Goal: Task Accomplishment & Management: Complete application form

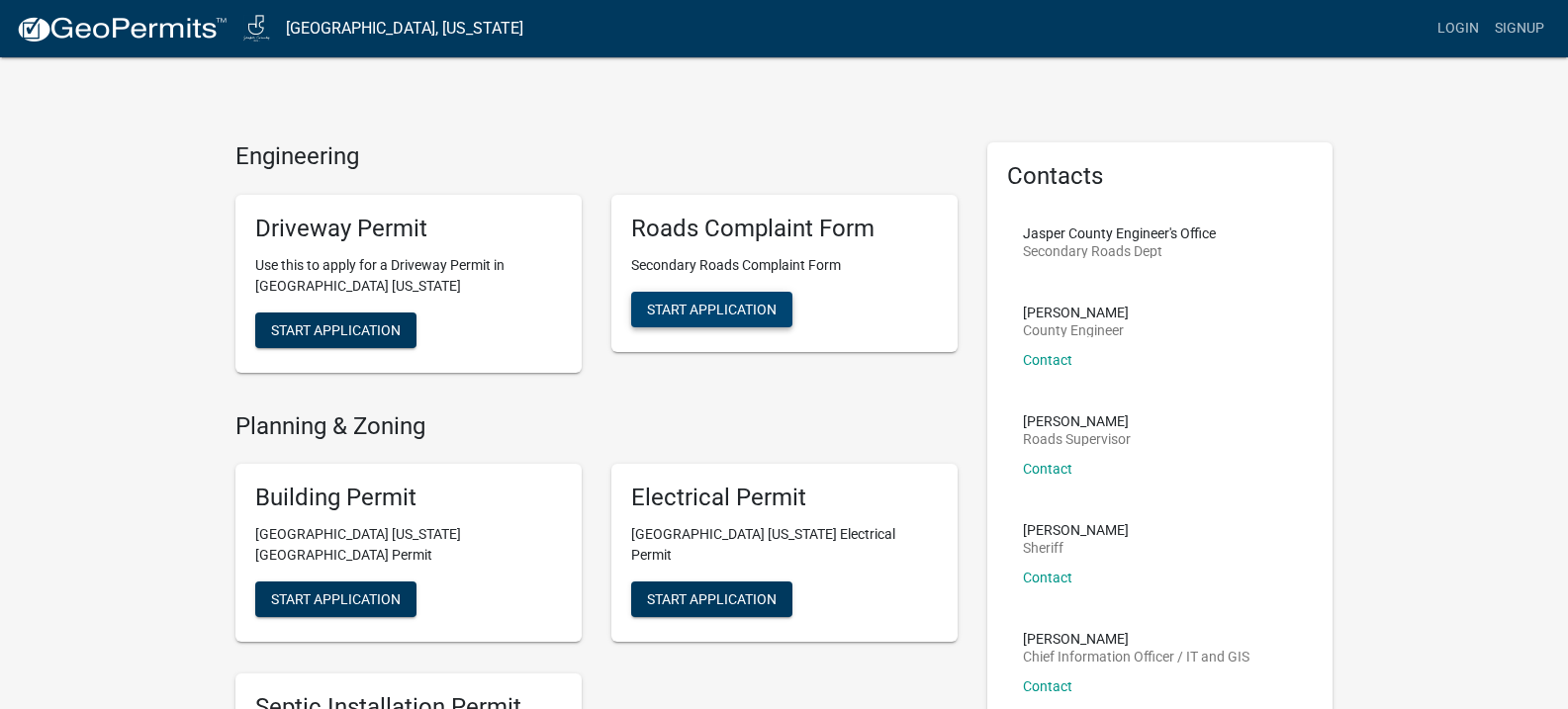
click at [728, 305] on span "Start Application" at bounding box center [711, 308] width 130 height 16
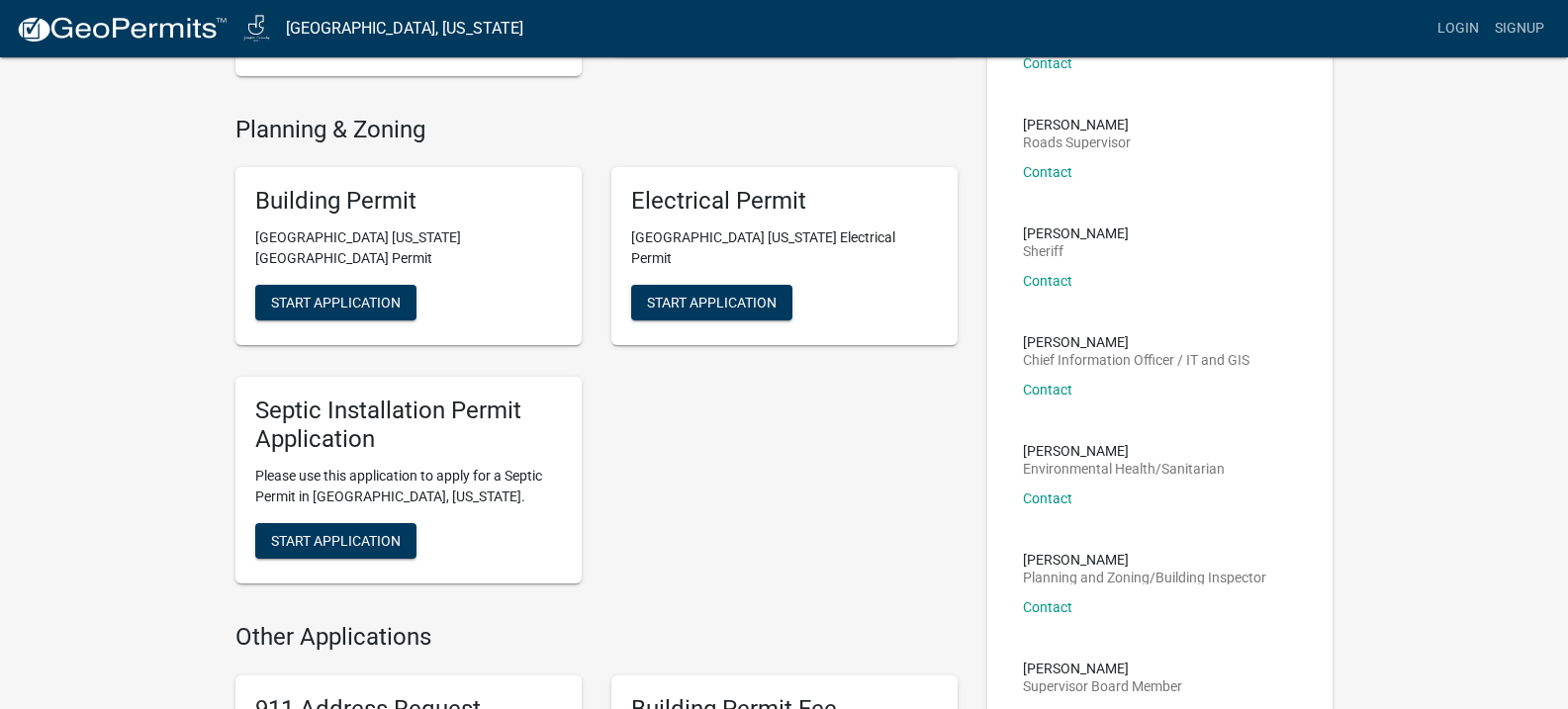
scroll to position [396, 0]
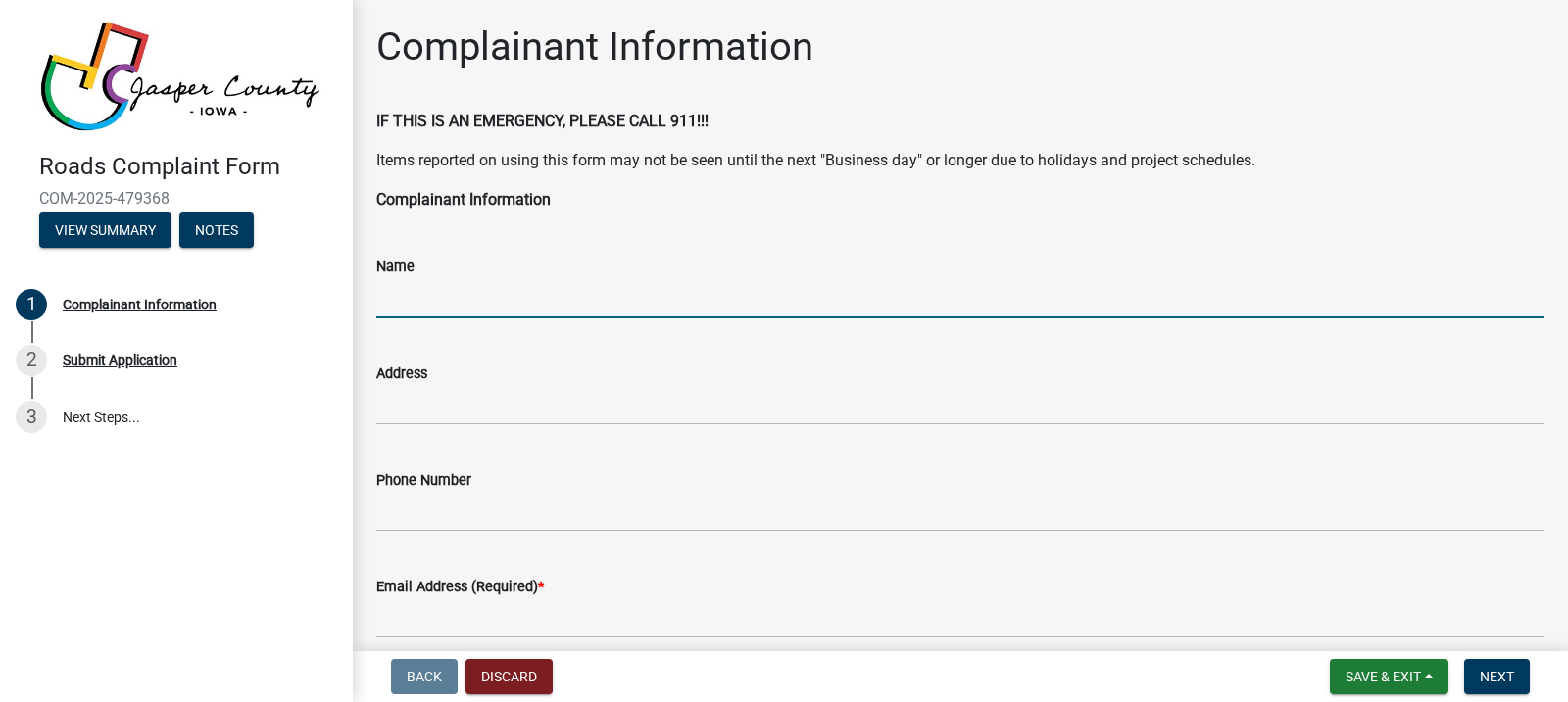
click at [431, 290] on input "Name" at bounding box center [960, 297] width 1168 height 40
type input "[PERSON_NAME]"
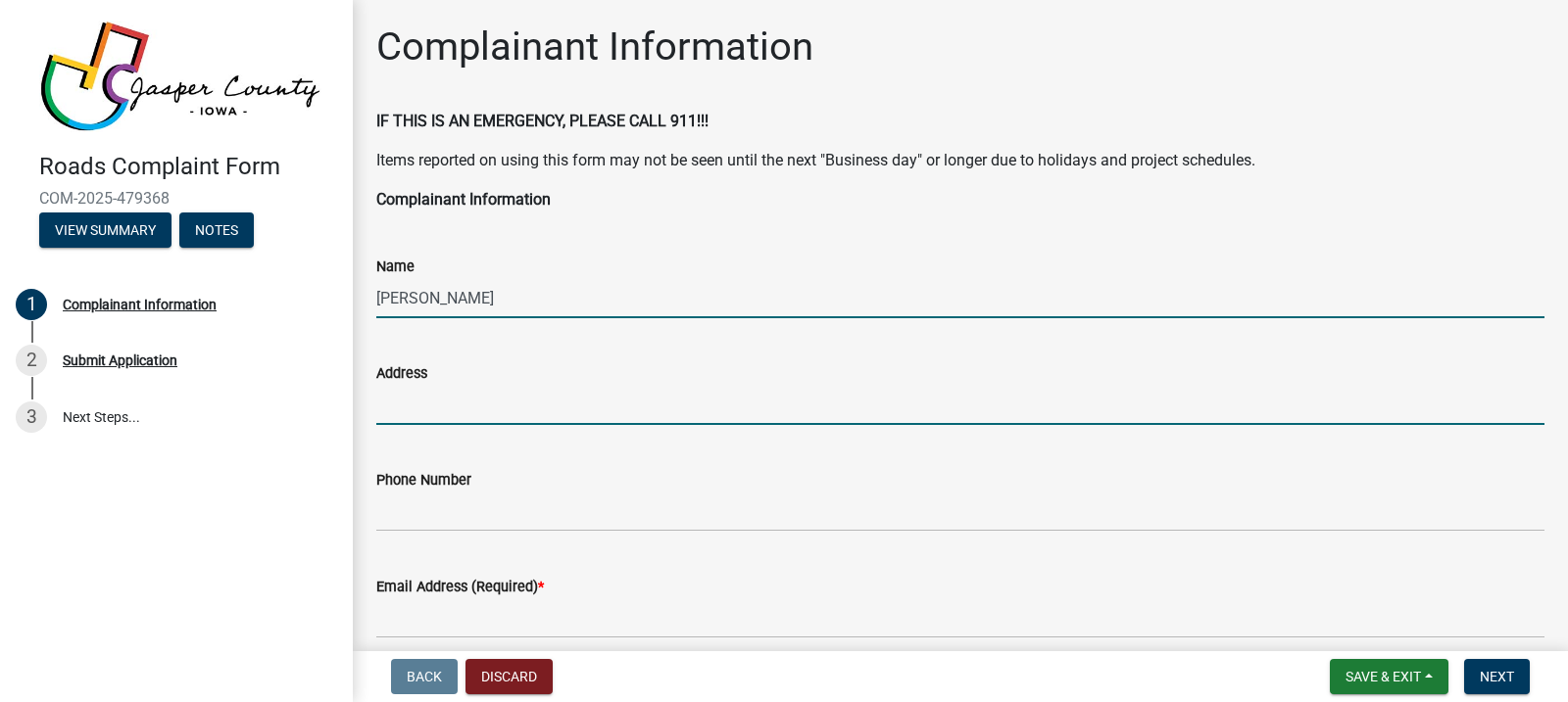
type input "[STREET_ADDRESS]"
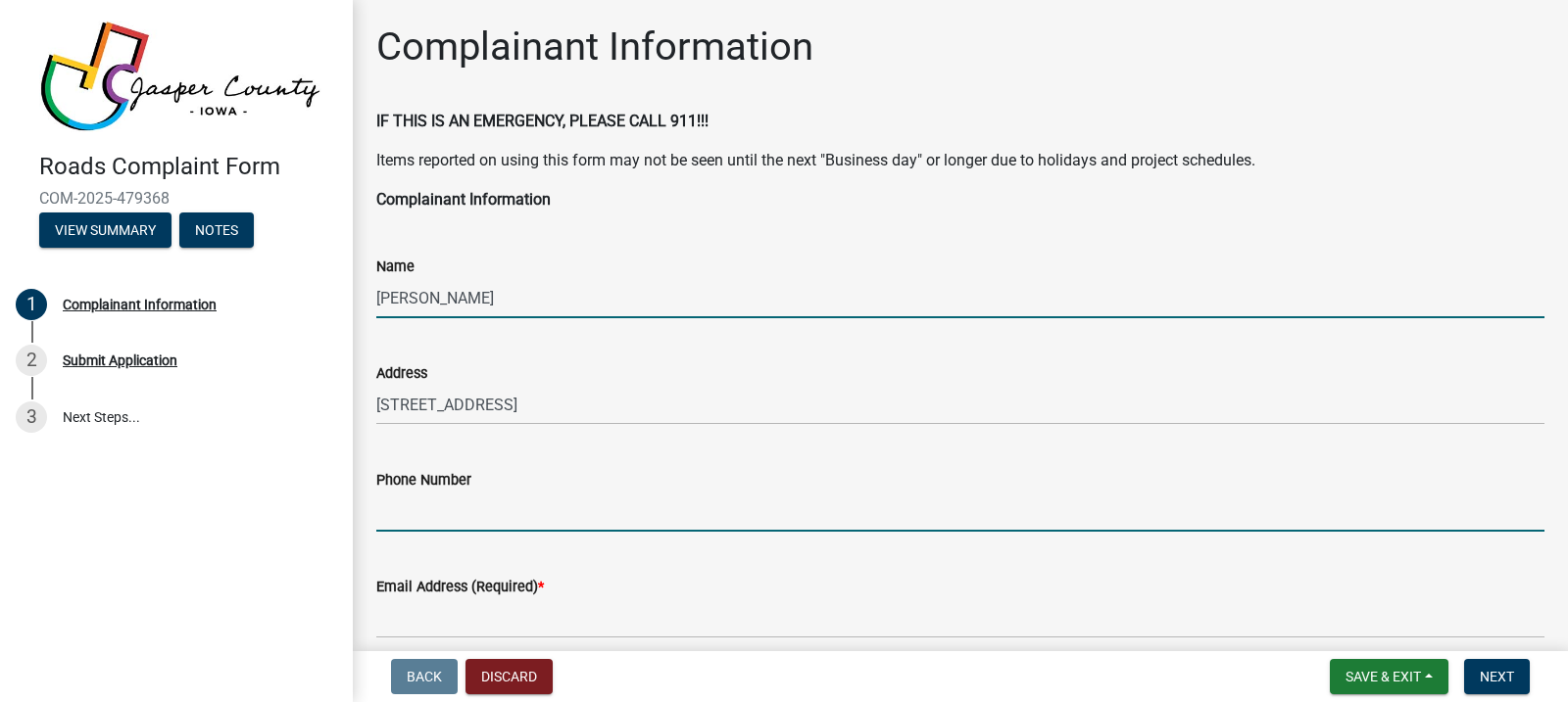
type input "6415218904"
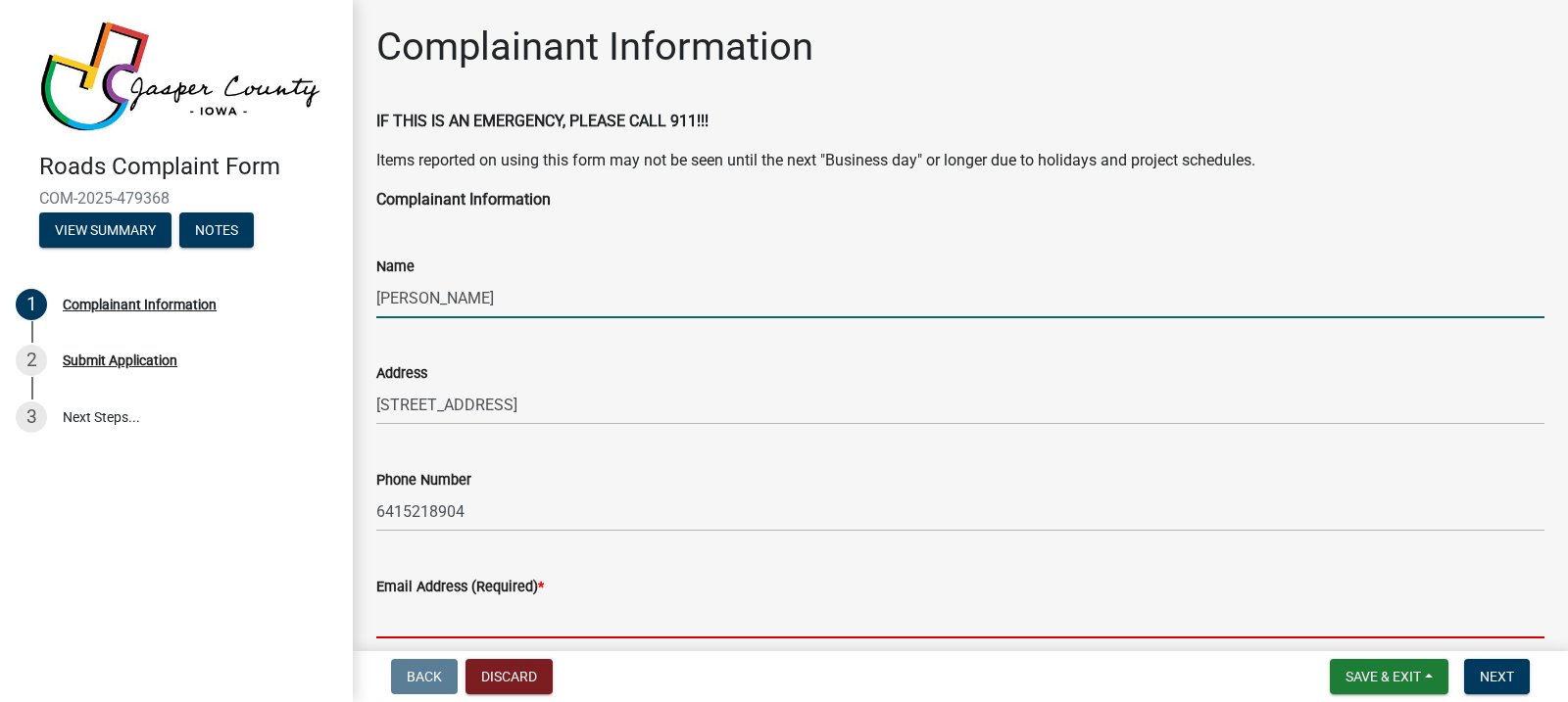
type input "[EMAIL_ADDRESS][DOMAIN_NAME]"
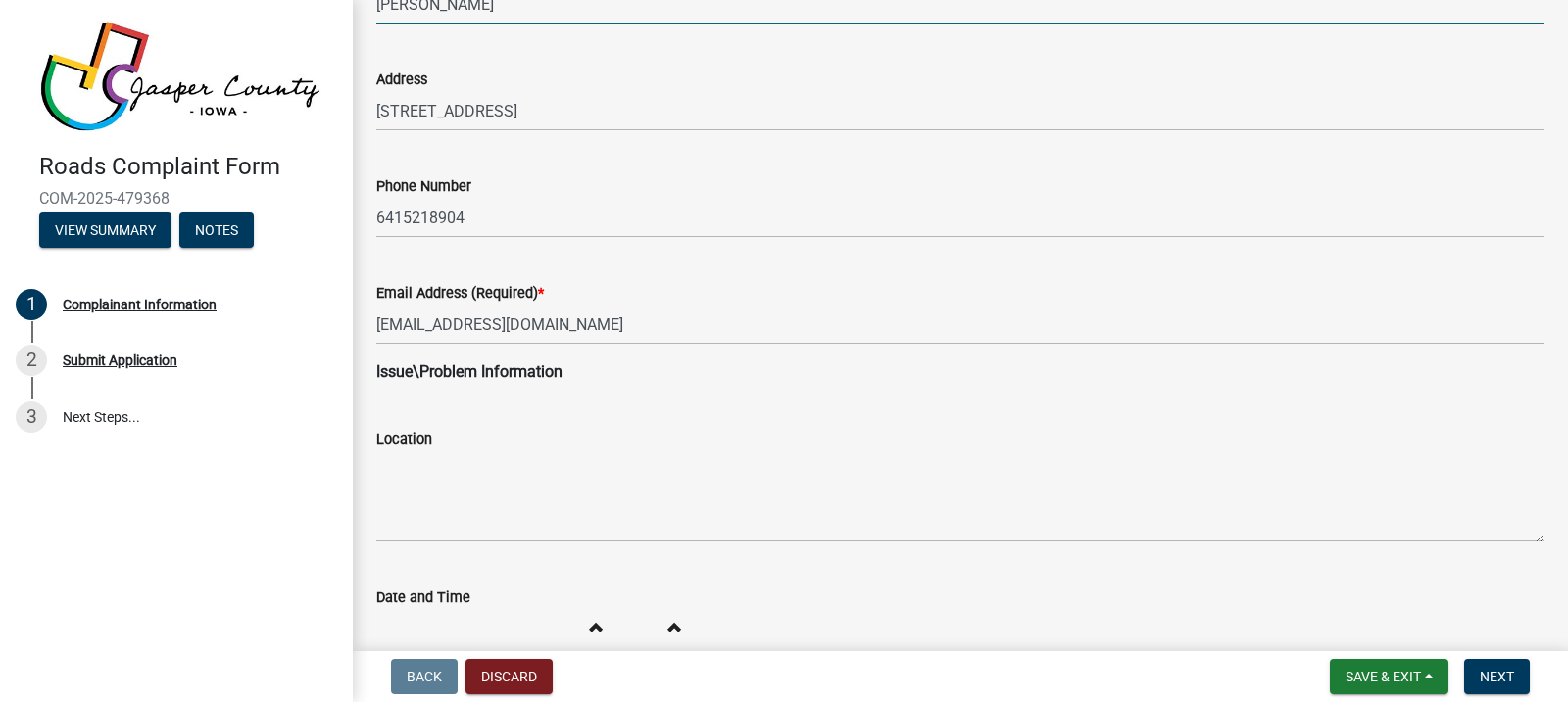
scroll to position [392, 0]
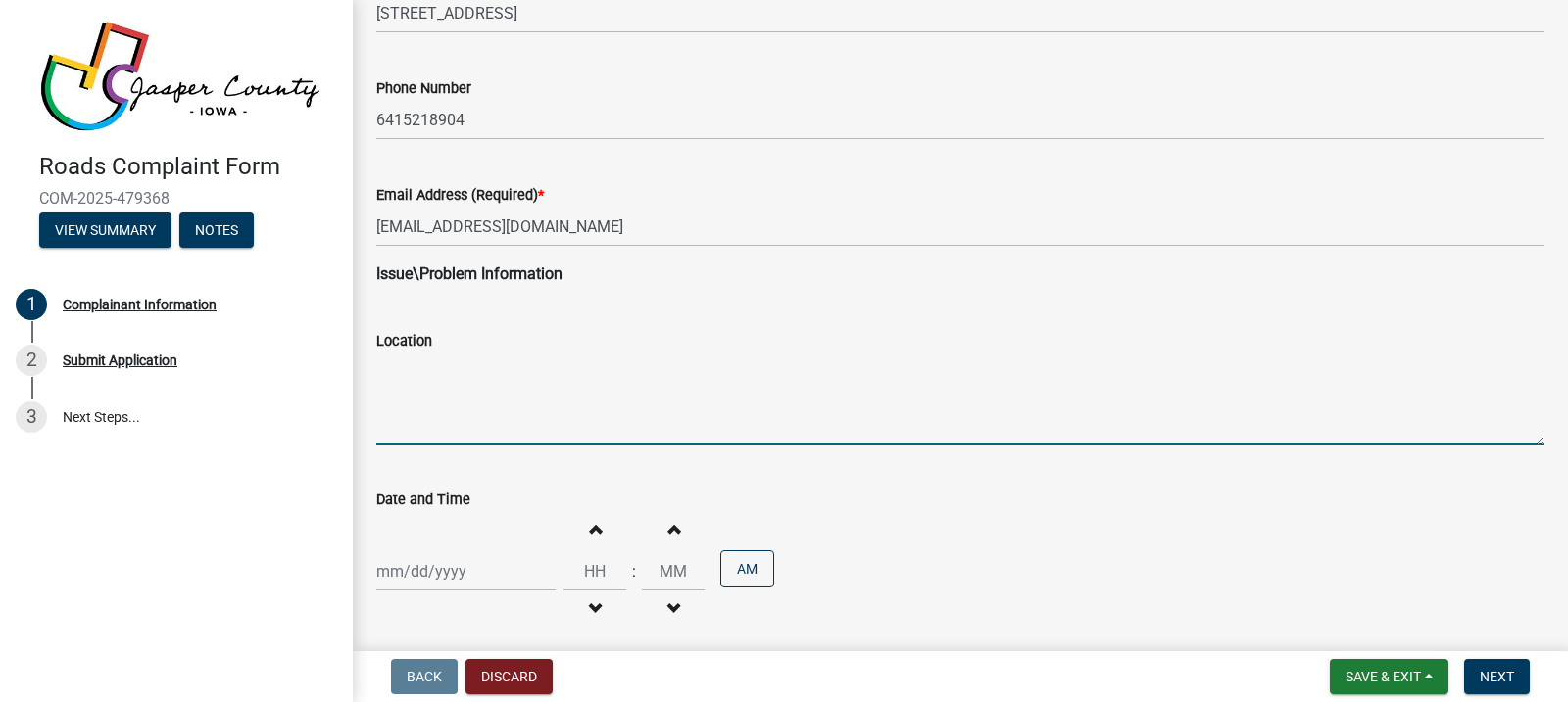
click at [435, 372] on textarea "Location" at bounding box center [960, 399] width 1168 height 92
type textarea "Imperial ave"
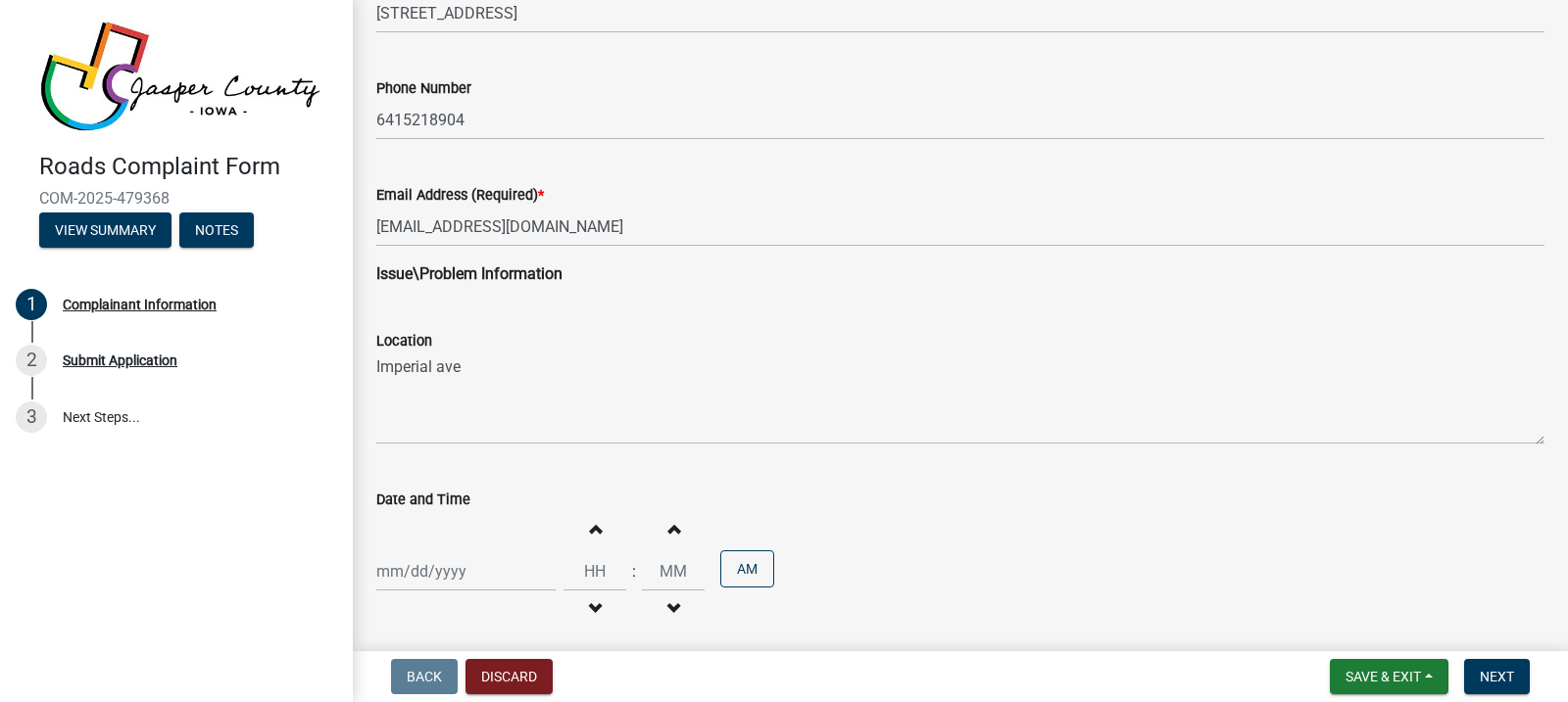
click at [590, 524] on span "button" at bounding box center [595, 529] width 10 height 16
type input "01"
type input "00"
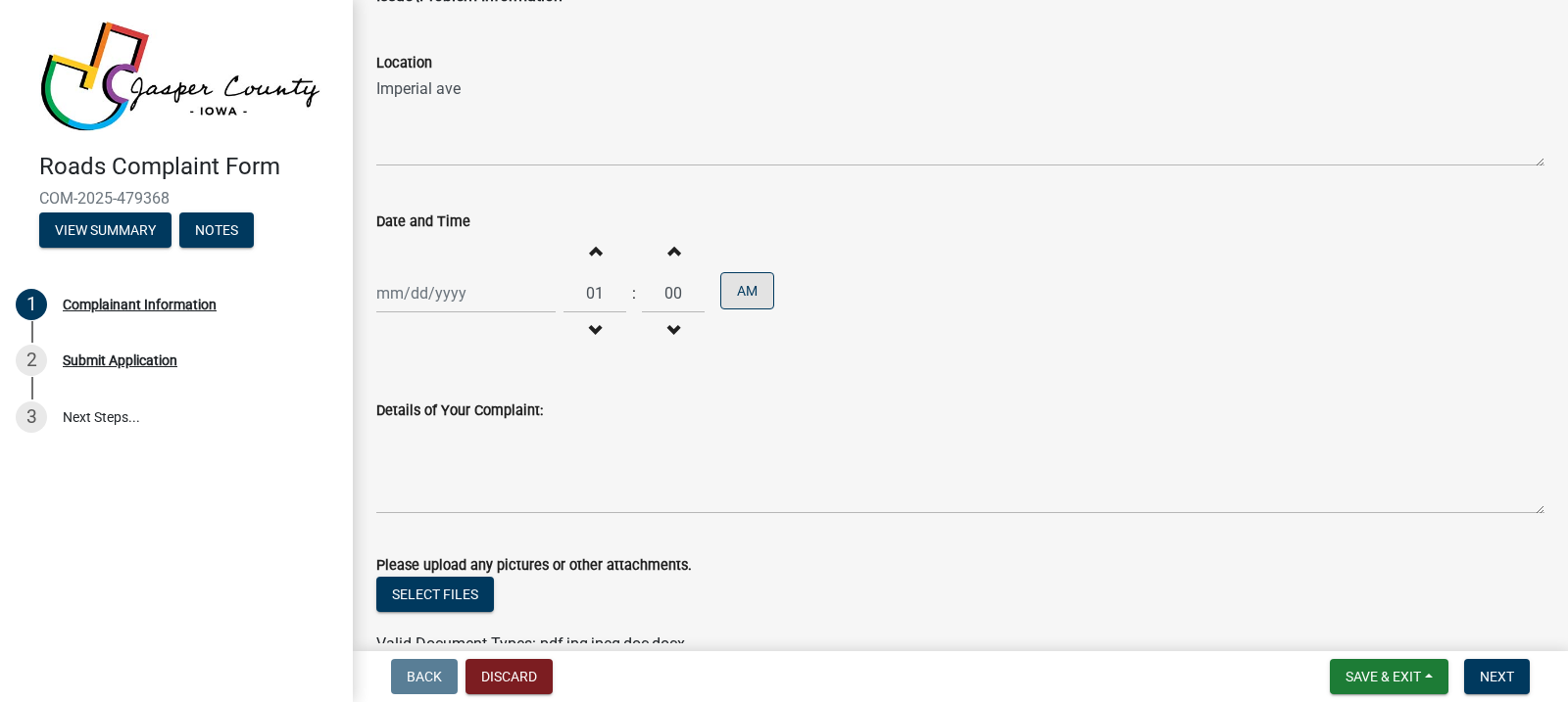
scroll to position [685, 0]
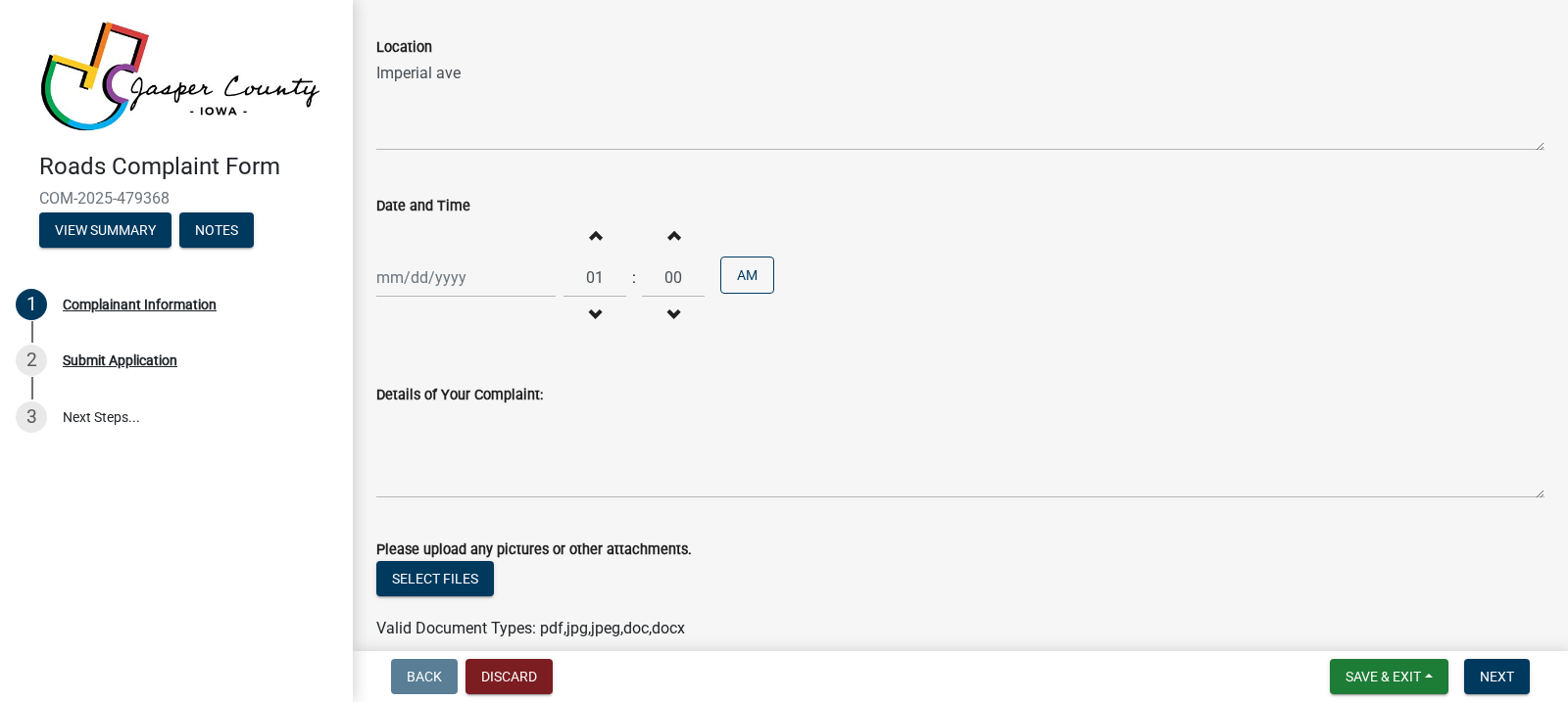
click at [582, 316] on button "Decrement hours" at bounding box center [595, 315] width 41 height 35
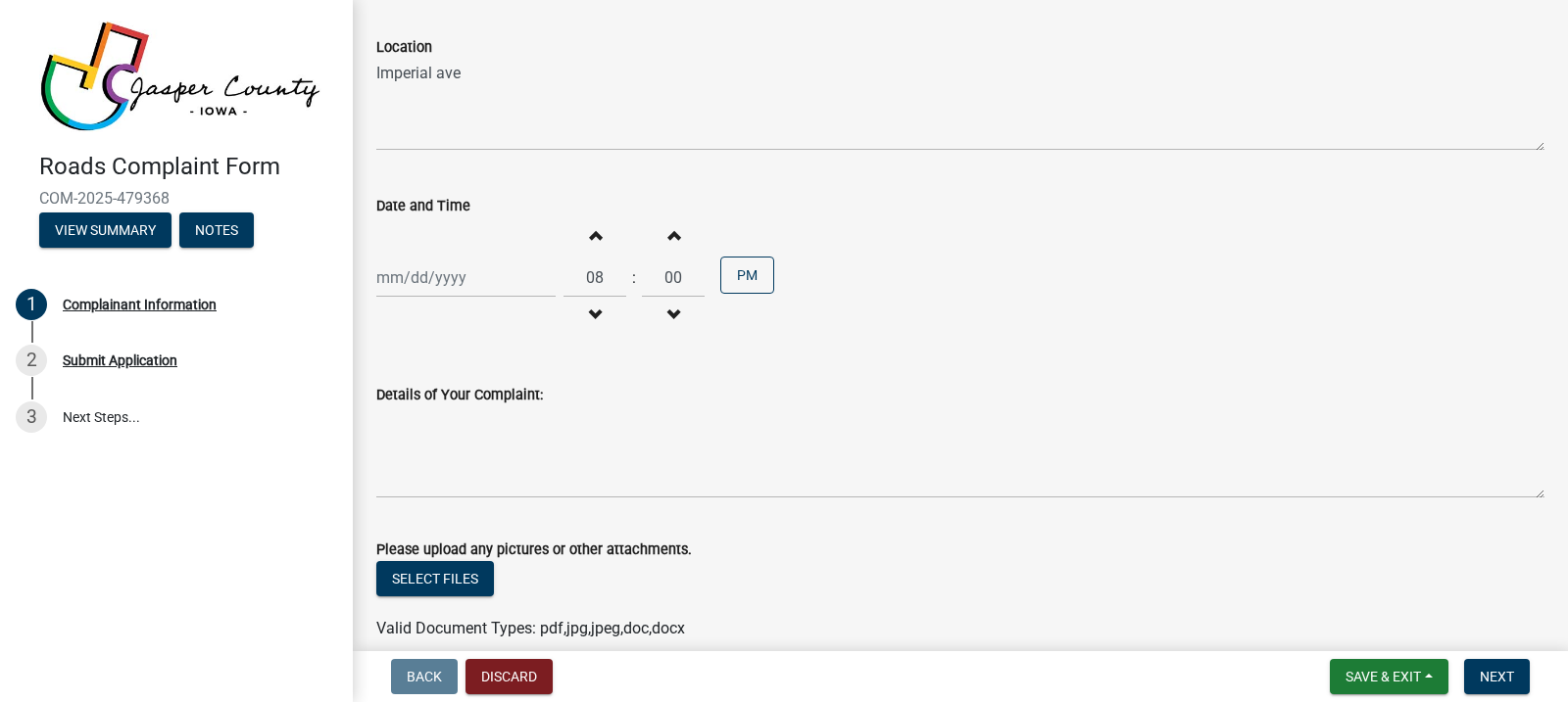
click at [582, 316] on button "Decrement hours" at bounding box center [595, 315] width 41 height 35
click at [590, 236] on span "button" at bounding box center [595, 235] width 10 height 16
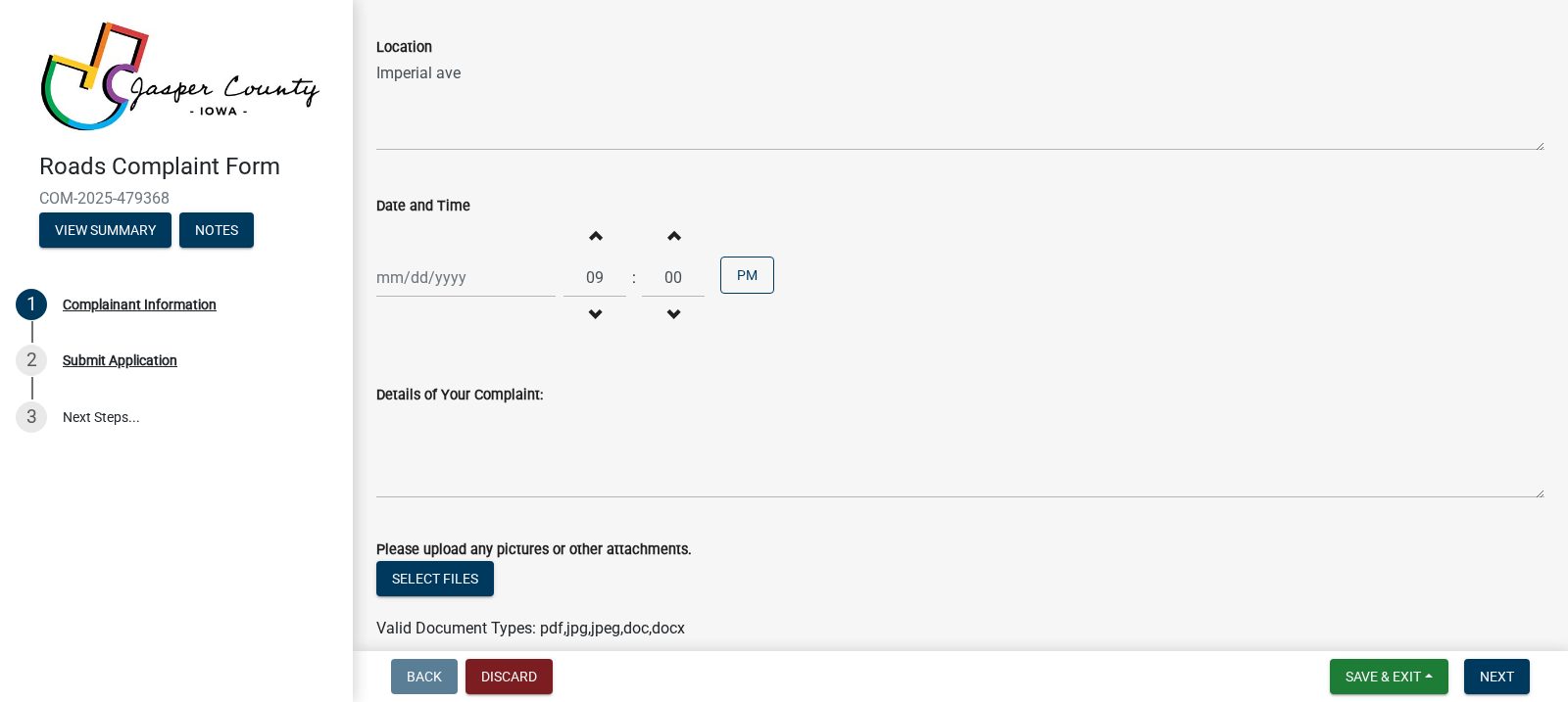
click at [590, 236] on span "button" at bounding box center [595, 235] width 10 height 16
click at [590, 308] on span "button" at bounding box center [595, 315] width 10 height 16
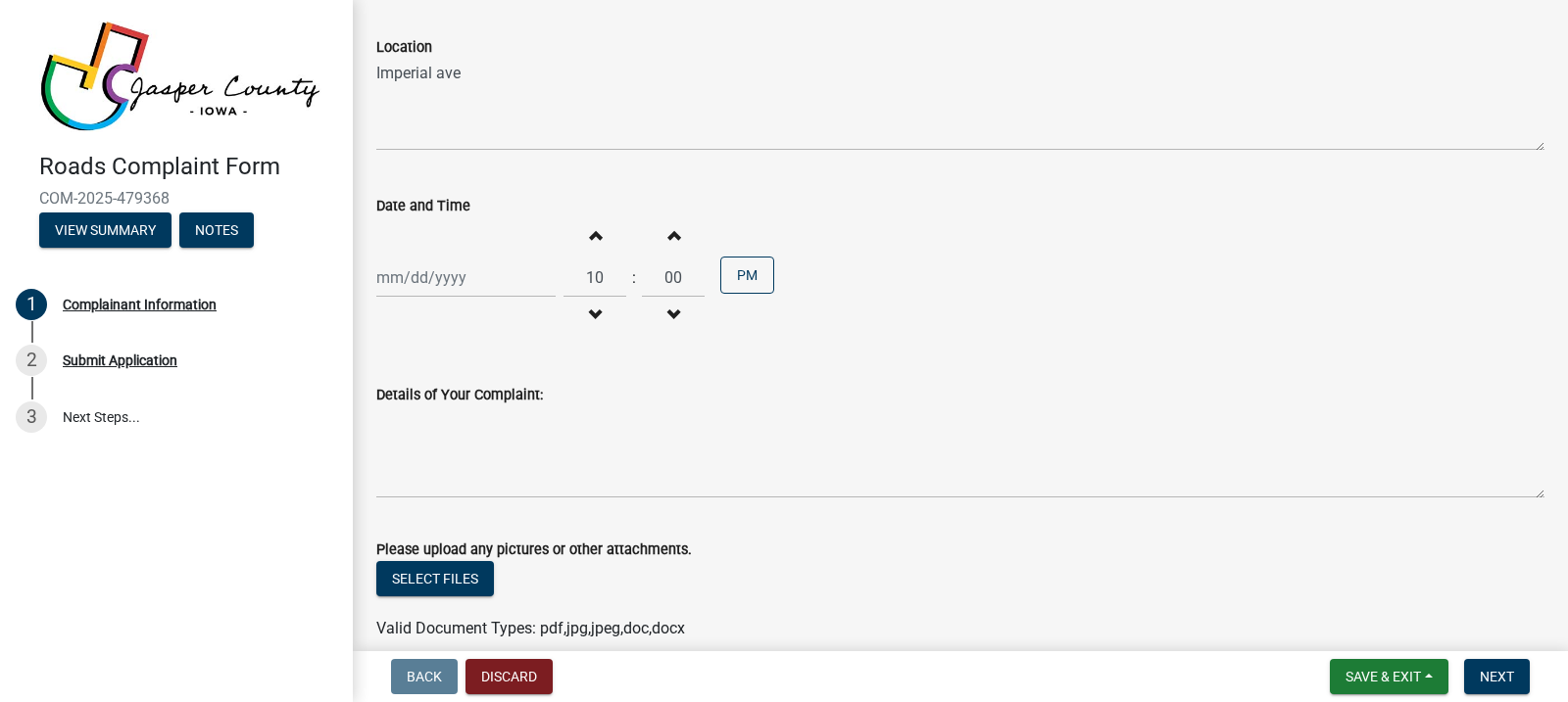
click at [590, 308] on span "button" at bounding box center [595, 315] width 10 height 16
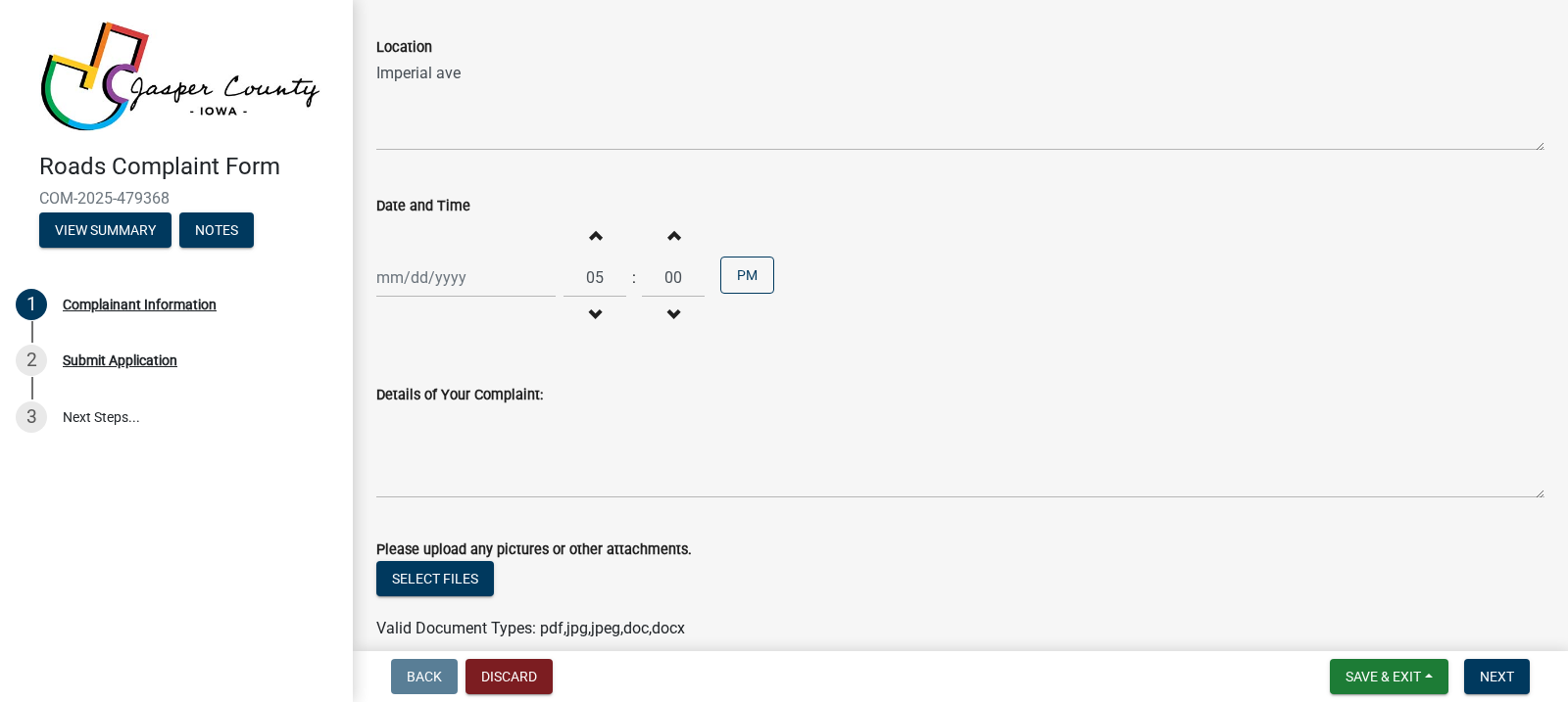
click at [590, 308] on span "button" at bounding box center [595, 315] width 10 height 16
type input "01"
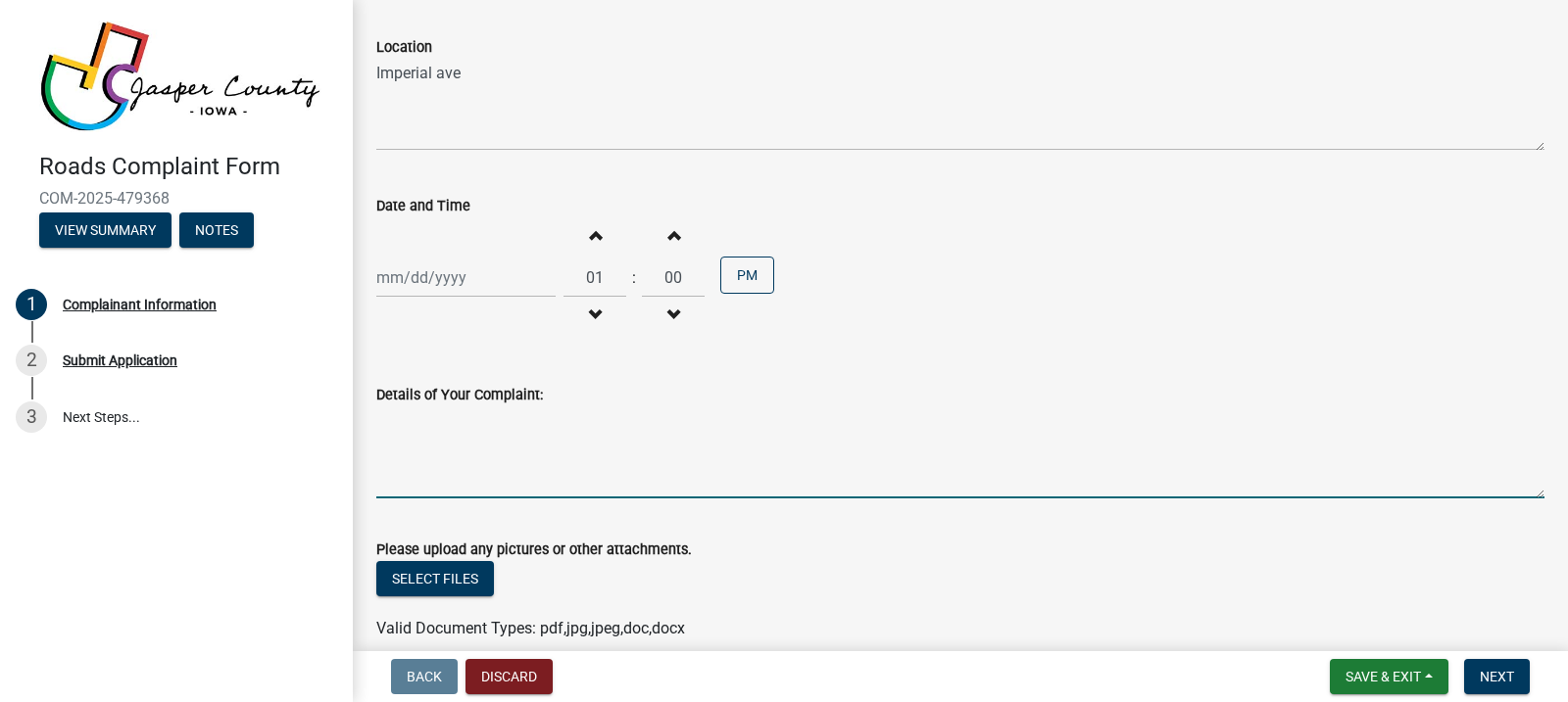
click at [470, 436] on textarea "Details of Your Complaint:" at bounding box center [960, 453] width 1168 height 92
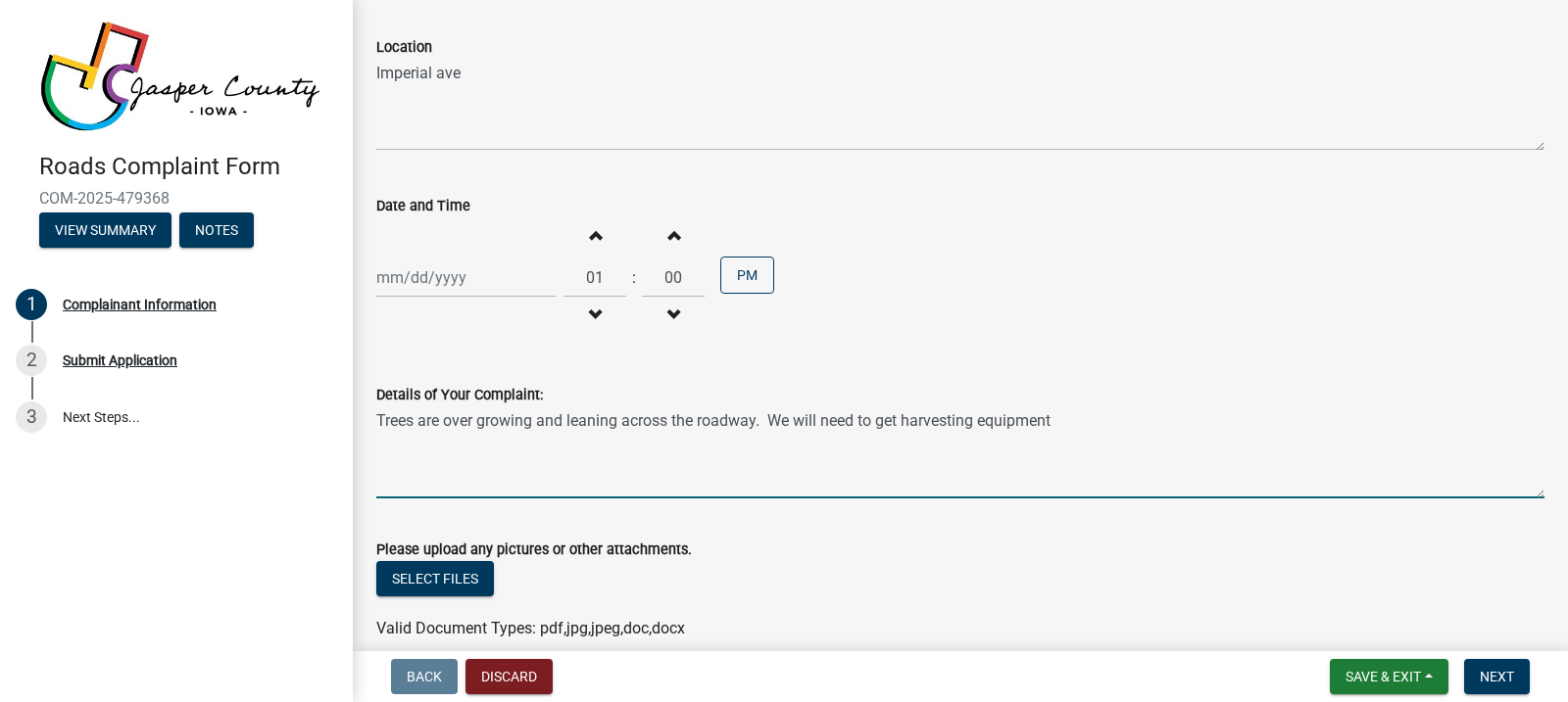
click at [791, 424] on textarea "Trees are over growing and leaning across the roadway. We will need to get harv…" at bounding box center [960, 453] width 1168 height 92
click at [1258, 421] on textarea "Trees are over growing and leaning across the roadway. We and the farmer on the…" at bounding box center [960, 453] width 1168 height 92
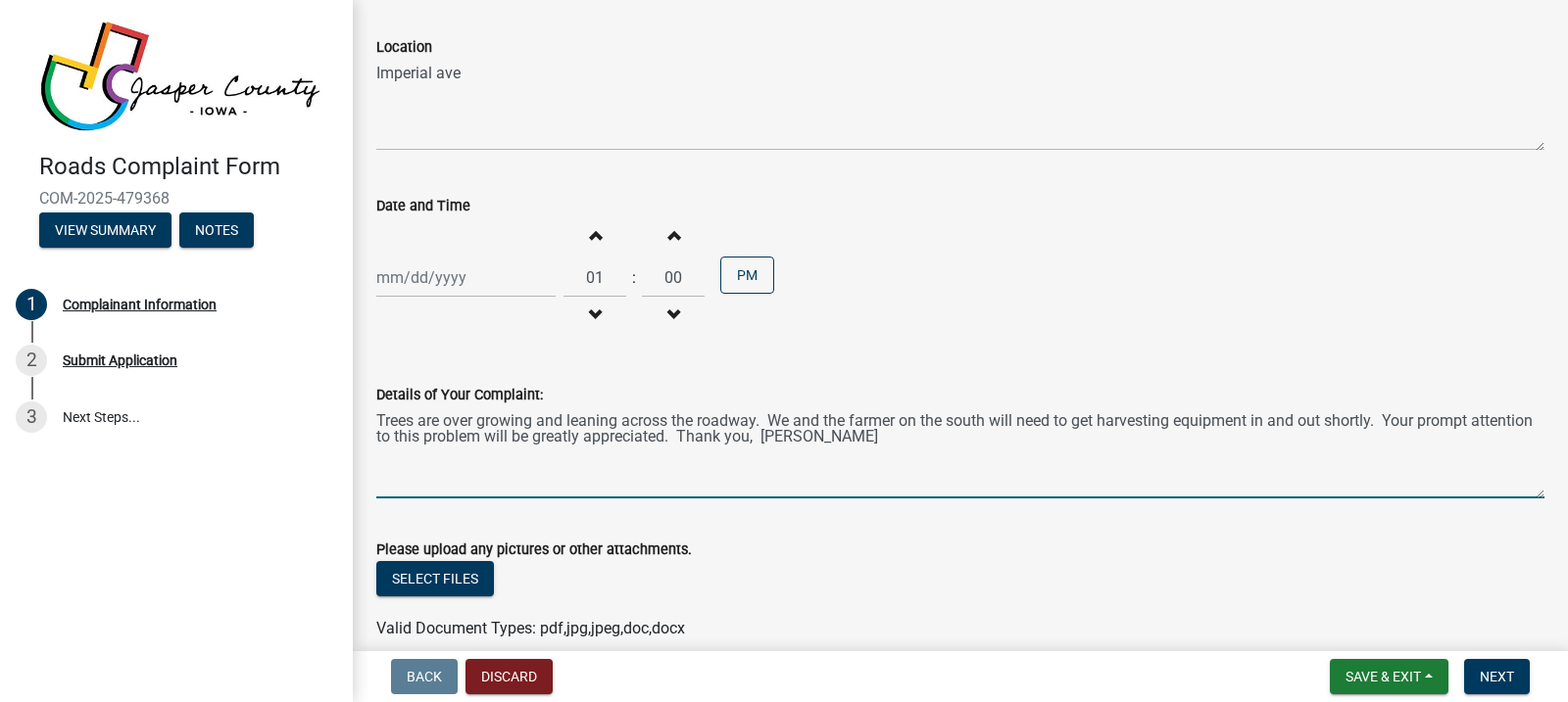
click at [1384, 420] on textarea "Trees are over growing and leaning across the roadway. We and the farmer on the…" at bounding box center [960, 453] width 1168 height 92
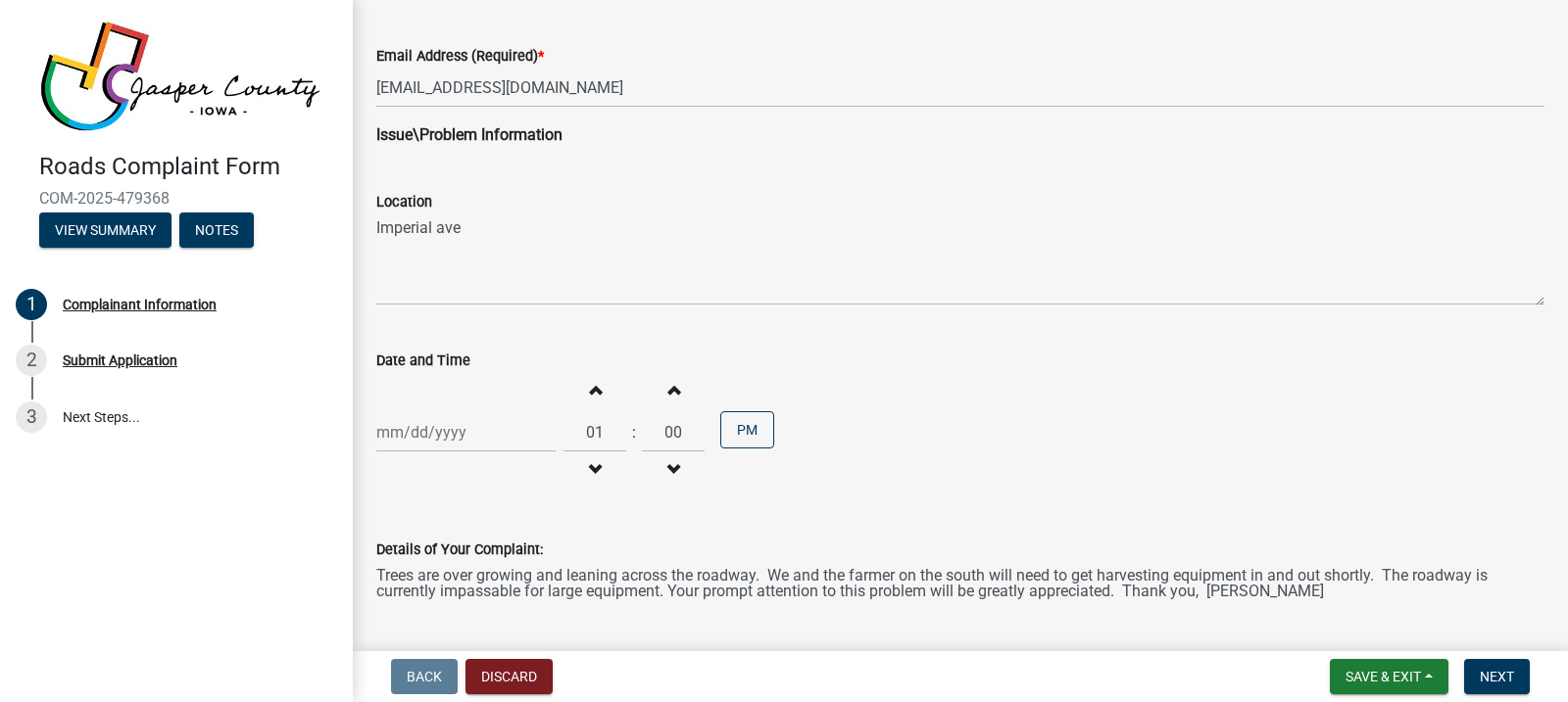
scroll to position [490, 0]
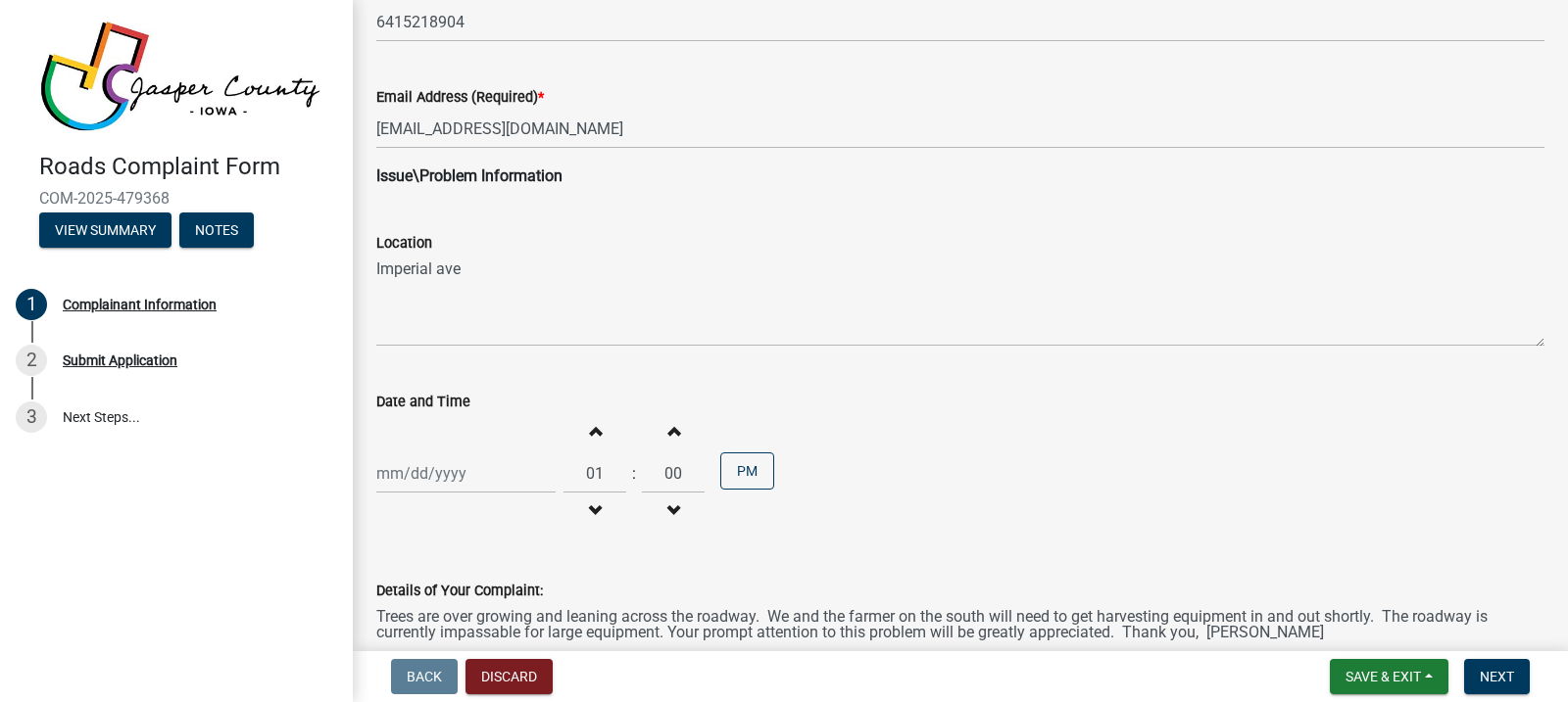
type textarea "Trees are over growing and leaning across the roadway. We and the farmer on the…"
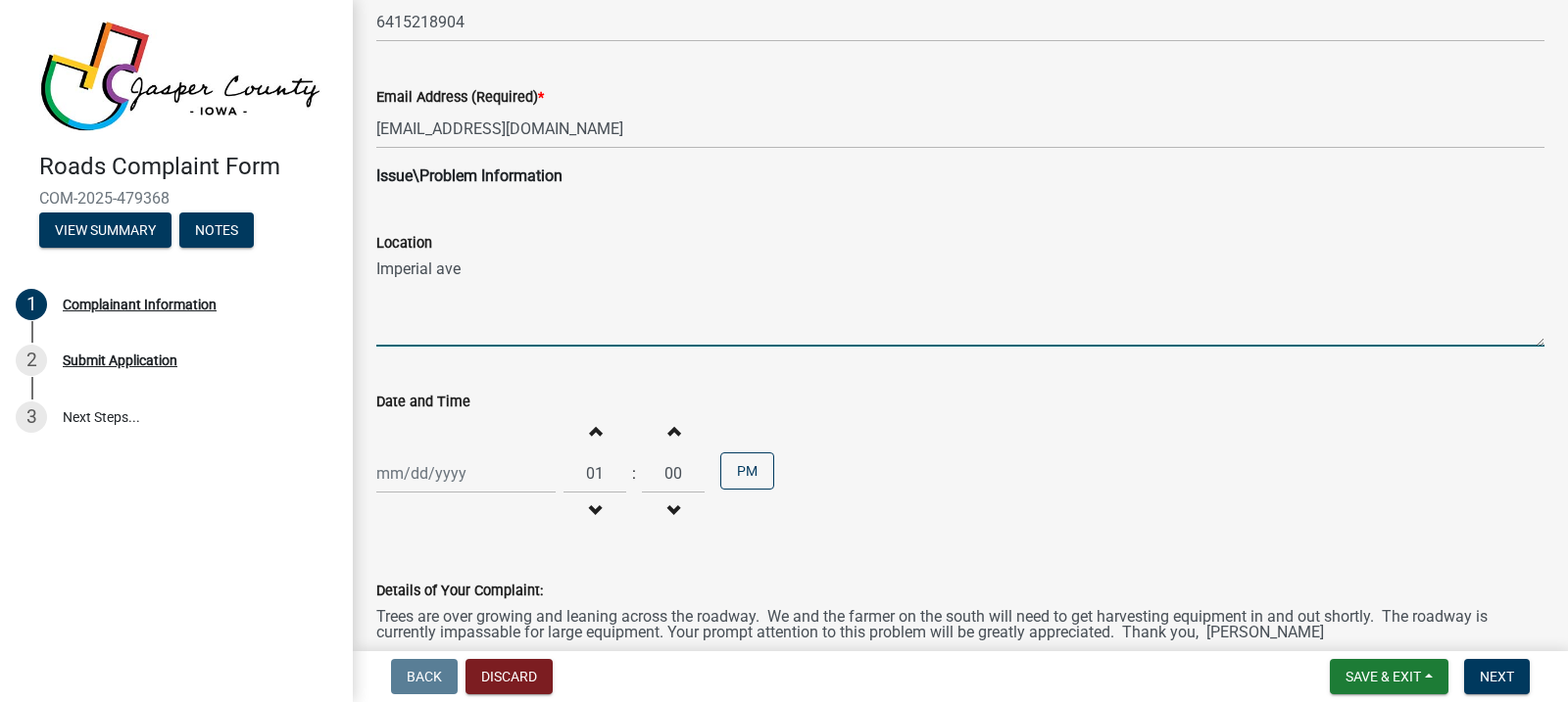
click at [444, 275] on textarea "Imperial ave" at bounding box center [960, 300] width 1168 height 92
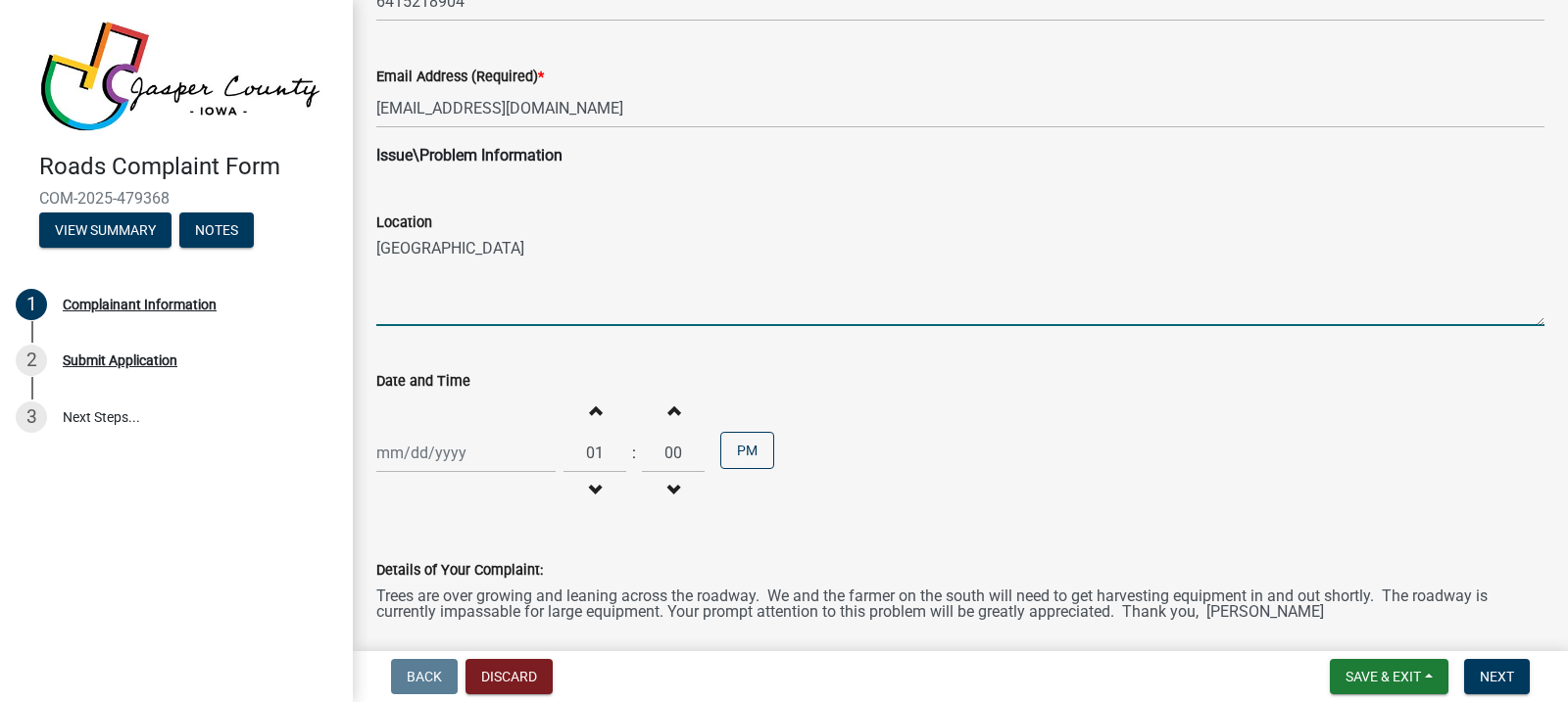
scroll to position [479, 0]
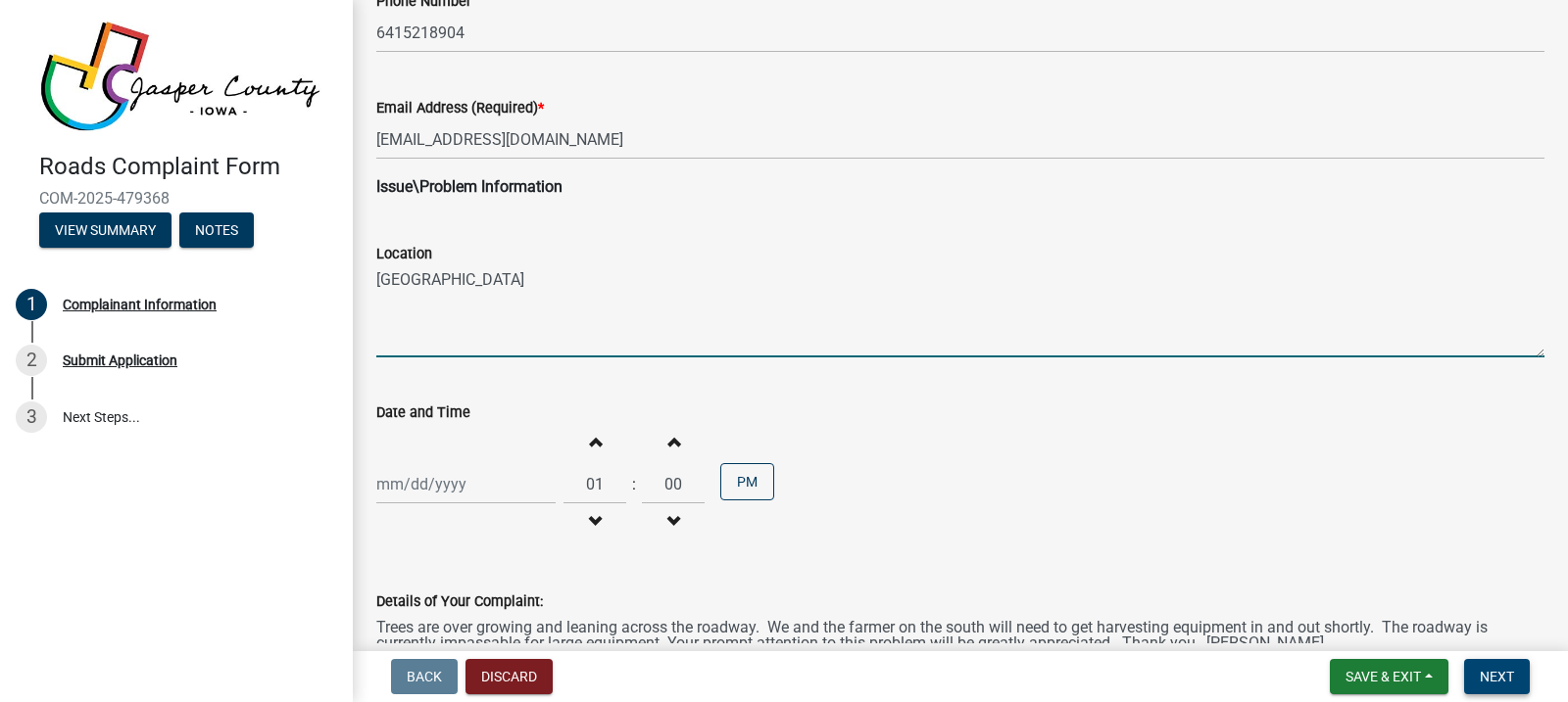
type textarea "[GEOGRAPHIC_DATA]"
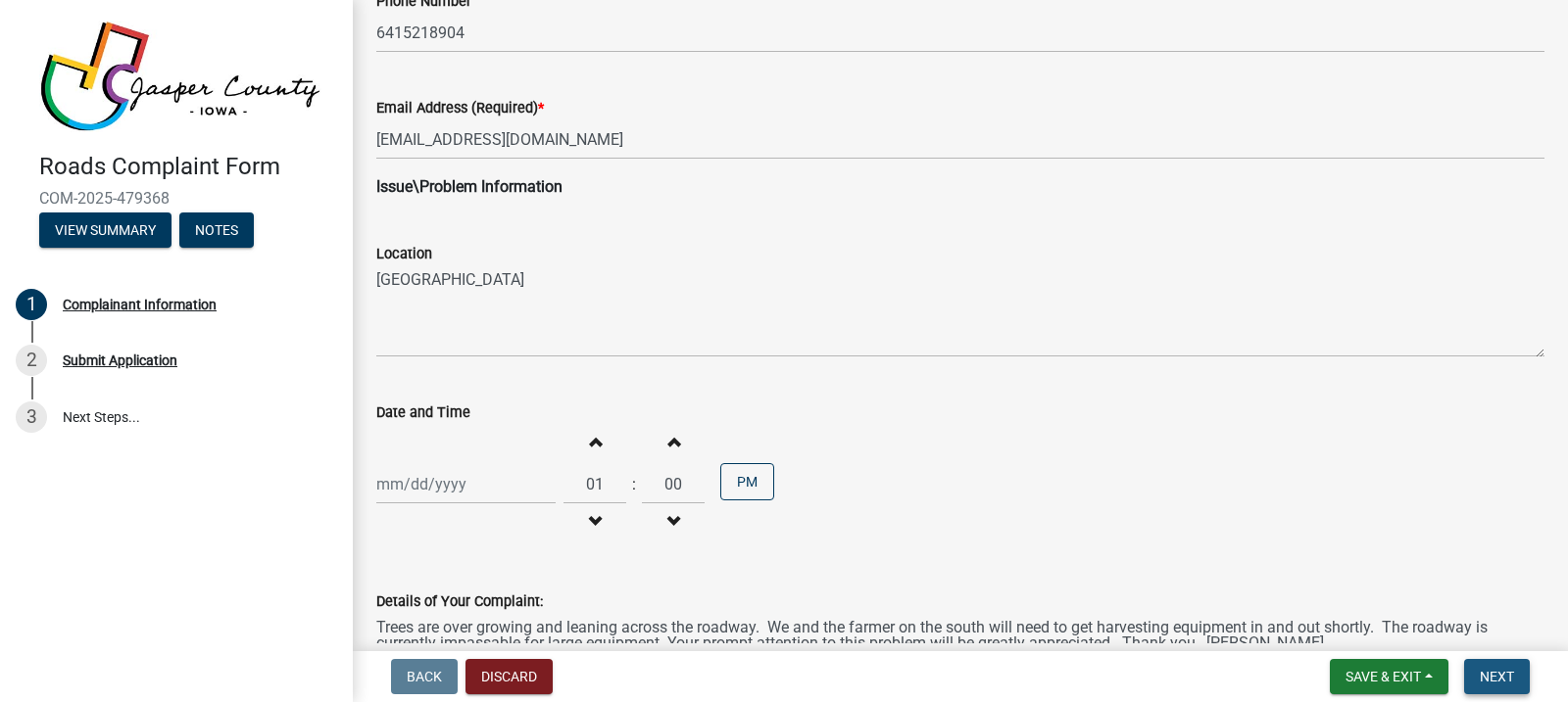
click at [1493, 669] on span "Next" at bounding box center [1496, 676] width 34 height 16
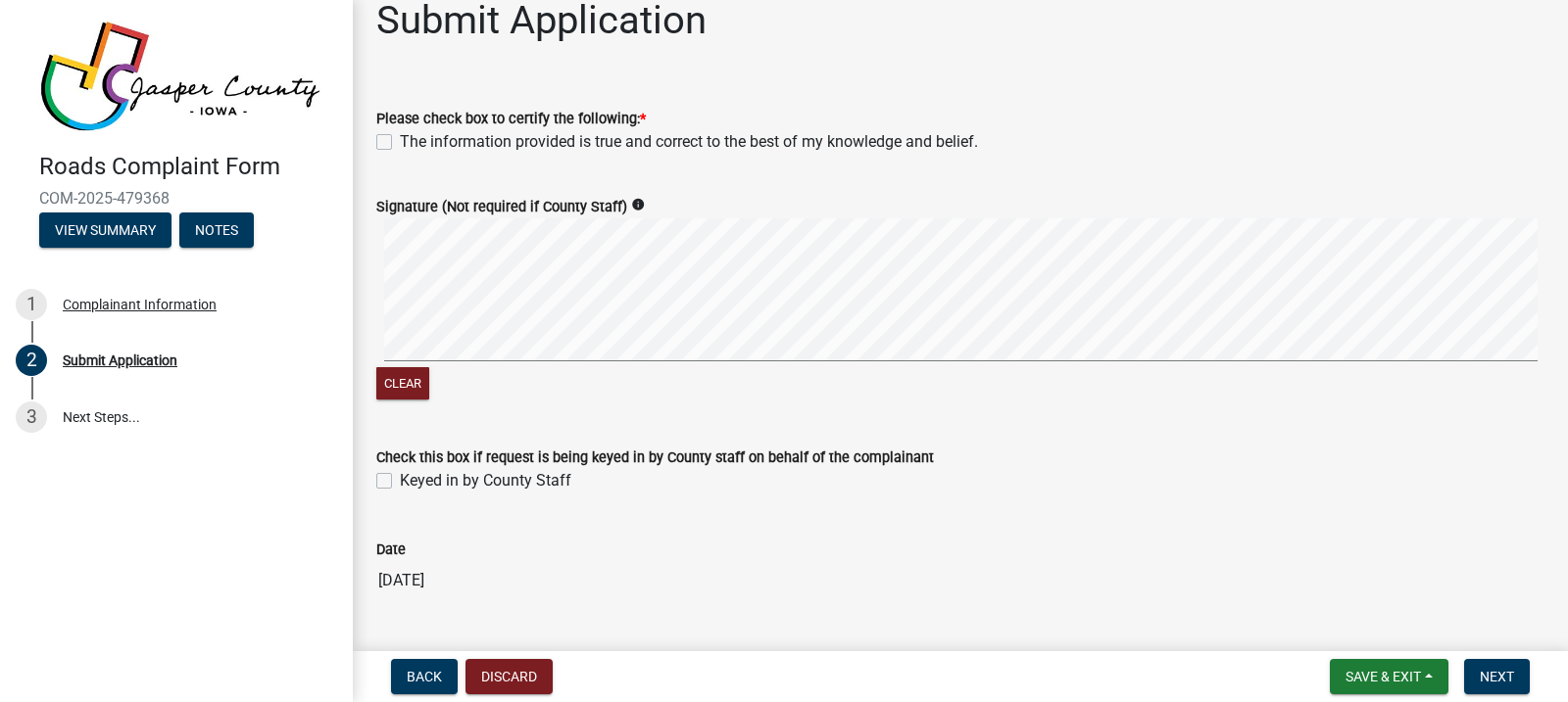
scroll to position [0, 0]
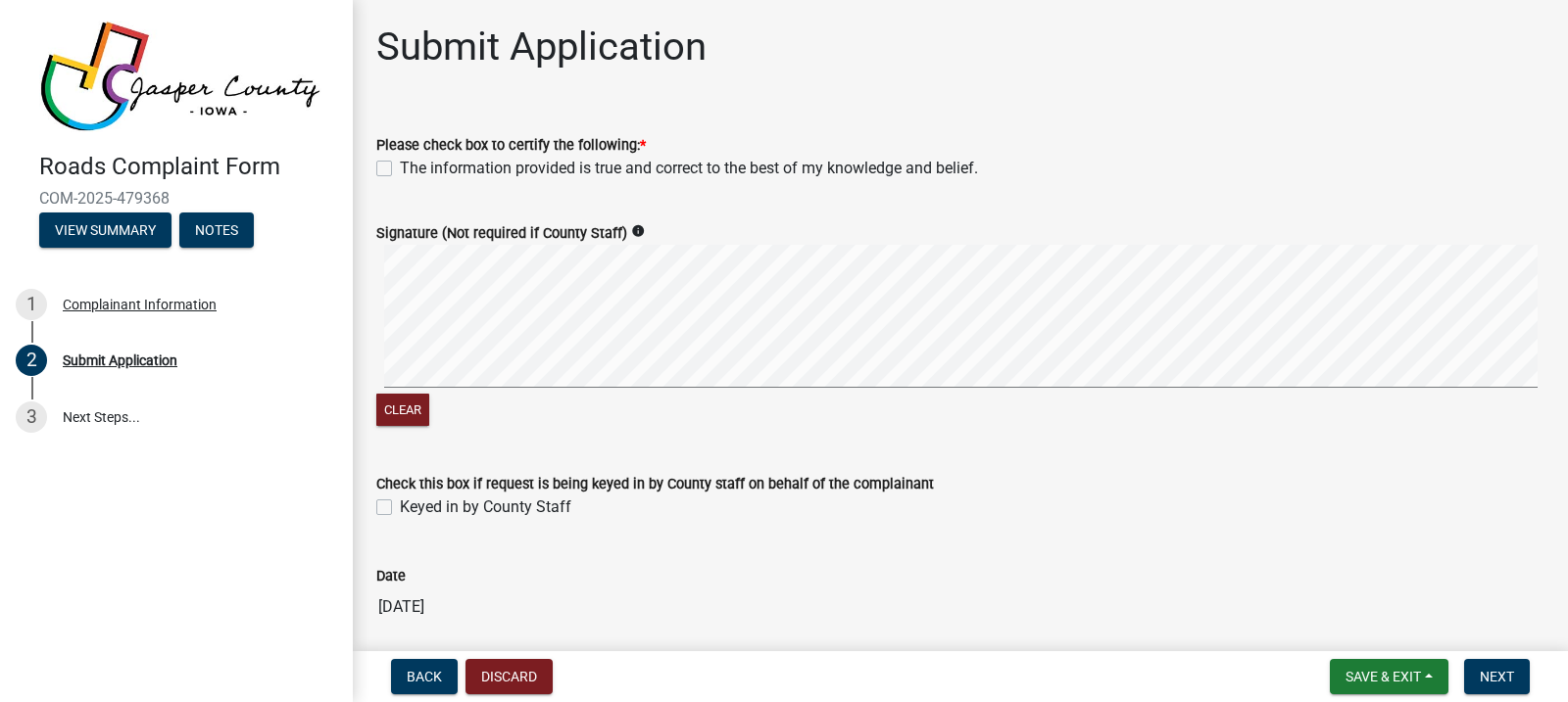
click at [400, 166] on label "The information provided is true and correct to the best of my knowledge and be…" at bounding box center [689, 169] width 579 height 24
click at [400, 166] on input "The information provided is true and correct to the best of my knowledge and be…" at bounding box center [406, 163] width 13 height 13
checkbox input "true"
click at [86, 361] on div "Submit Application" at bounding box center [120, 360] width 115 height 14
click at [85, 357] on div "Submit Application" at bounding box center [120, 360] width 115 height 14
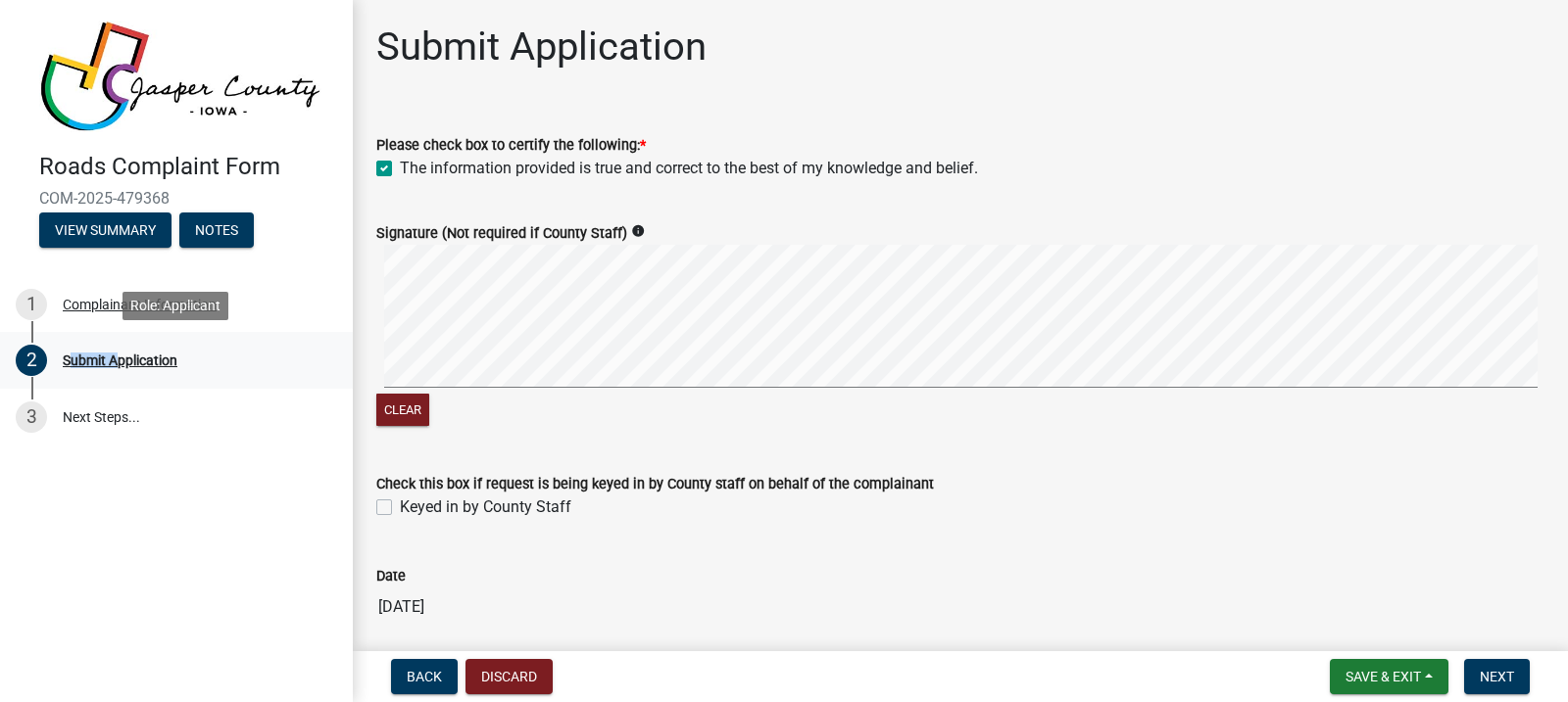
click at [85, 357] on div "Submit Application" at bounding box center [120, 360] width 115 height 14
click at [214, 391] on link "3 Next Steps..." at bounding box center [176, 417] width 353 height 57
click at [25, 347] on div "2" at bounding box center [31, 360] width 31 height 31
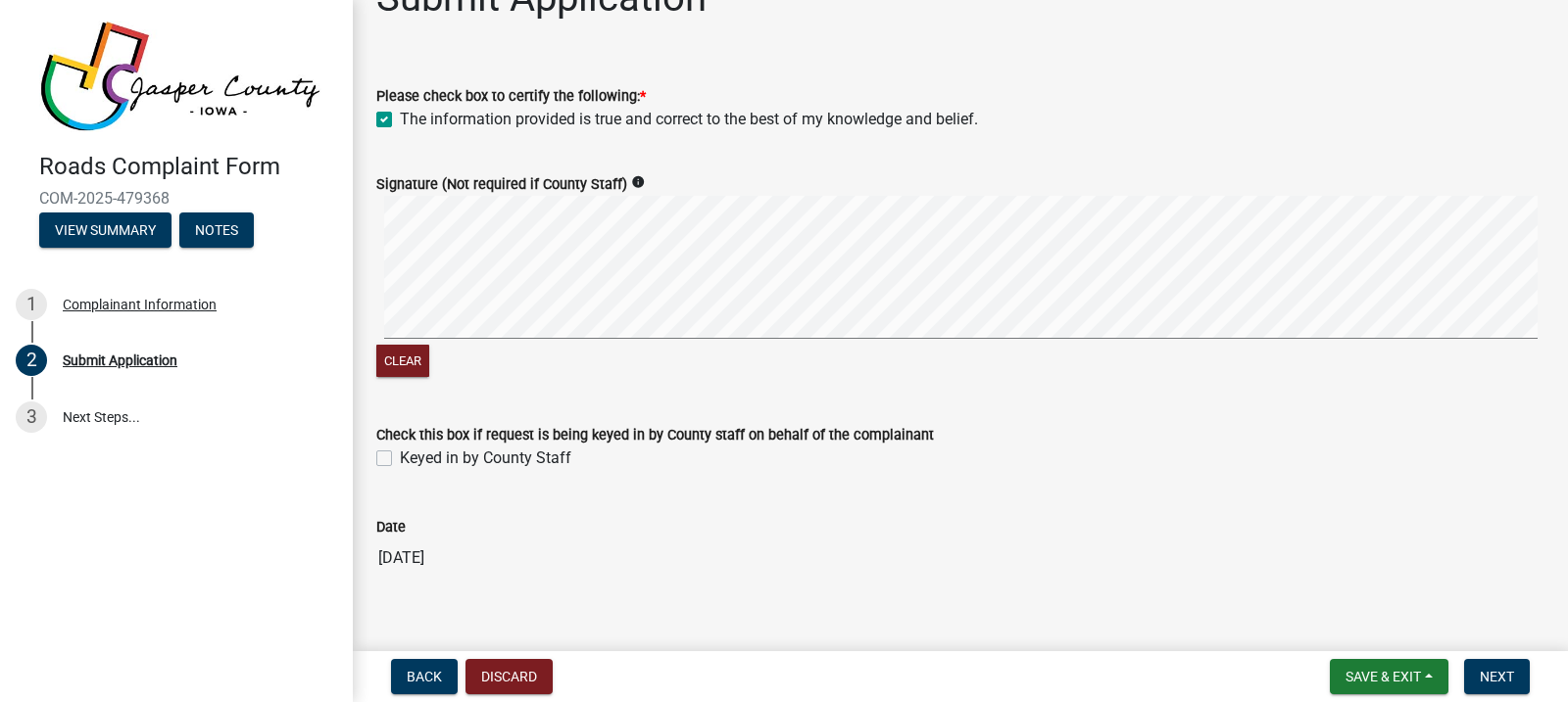
scroll to position [76, 0]
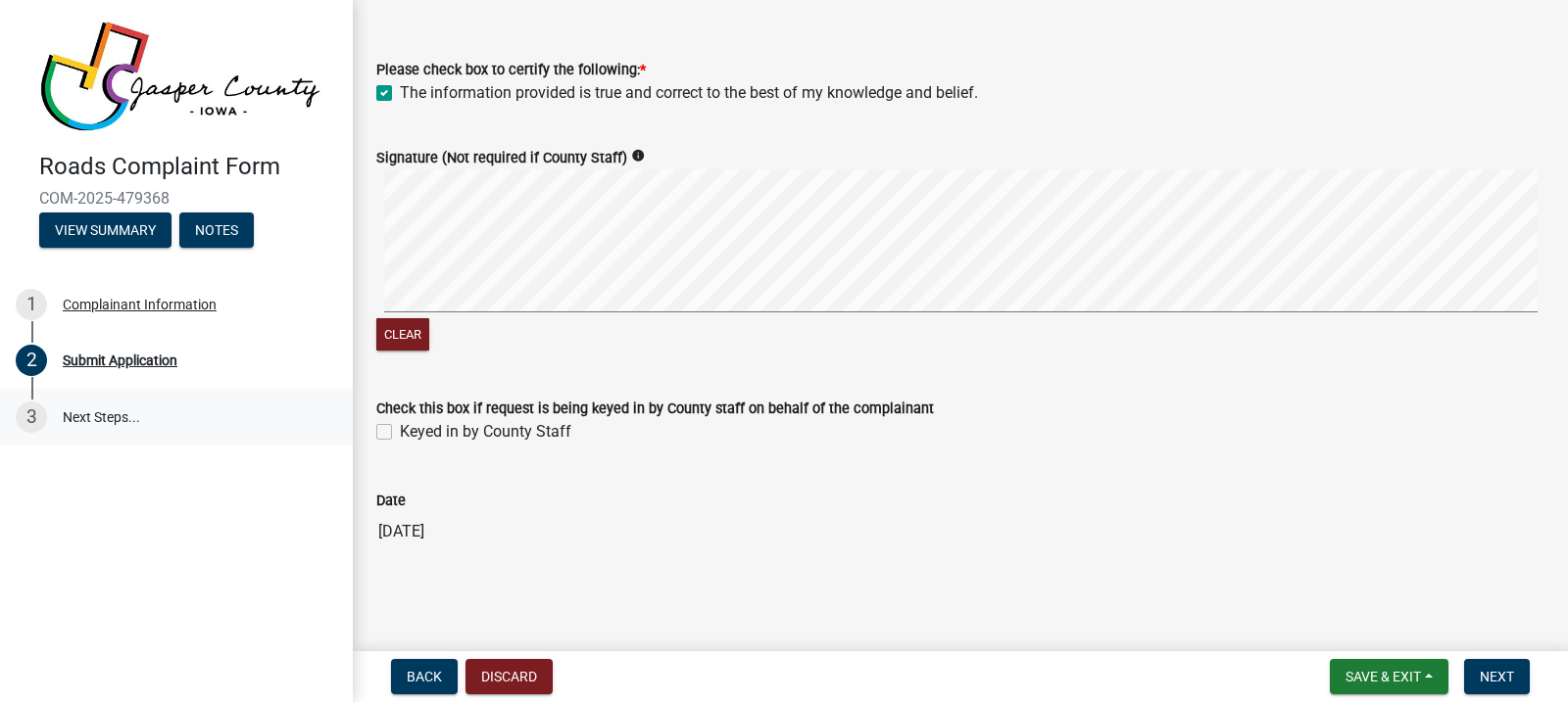
click at [86, 411] on link "3 Next Steps..." at bounding box center [176, 417] width 353 height 57
click at [1498, 669] on span "Next" at bounding box center [1496, 676] width 34 height 16
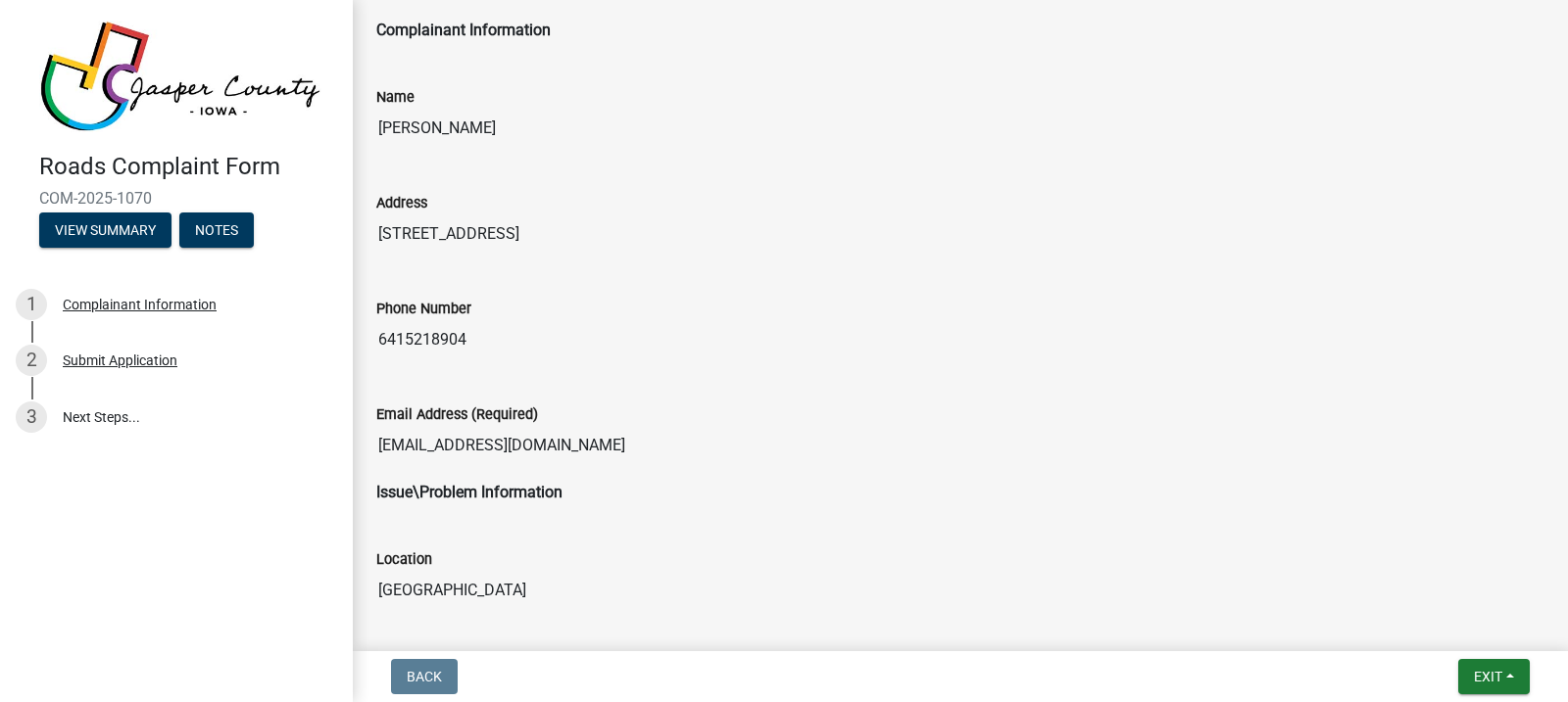
scroll to position [0, 0]
